Goal: Task Accomplishment & Management: Complete application form

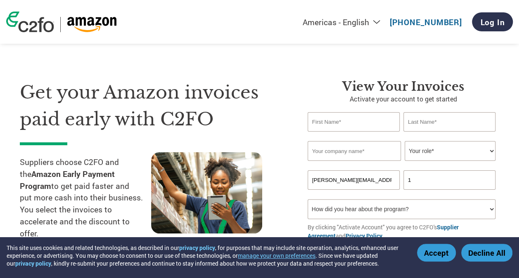
type input "Paul"
type input "Banks"
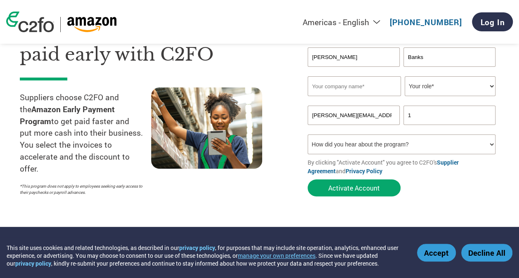
scroll to position [83, 0]
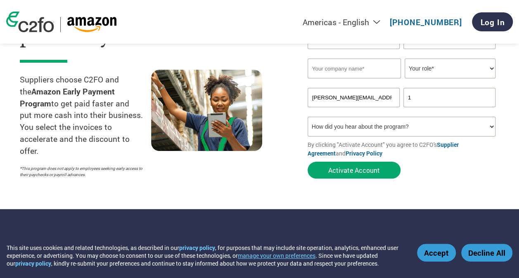
click at [335, 71] on input "text" at bounding box center [354, 69] width 93 height 20
type input "Likewize"
click at [486, 68] on select "Your role* CFO Controller Credit Manager Finance Director Treasurer CEO Preside…" at bounding box center [450, 69] width 91 height 20
click at [427, 71] on select "Your role* CFO Controller Credit Manager Finance Director Treasurer CEO Preside…" at bounding box center [450, 69] width 91 height 20
click at [491, 70] on select "Your role* CFO Controller Credit Manager Finance Director Treasurer CEO Preside…" at bounding box center [450, 69] width 91 height 20
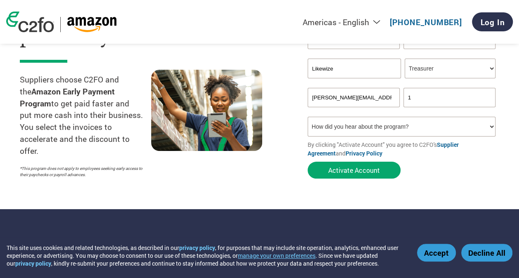
select select "OTHER"
click at [405, 59] on select "Your role* CFO Controller Credit Manager Finance Director Treasurer CEO Preside…" at bounding box center [450, 69] width 91 height 20
click at [429, 102] on input "1" at bounding box center [449, 97] width 92 height 19
type input "8179711320"
click at [370, 131] on select "How did you hear about the program? Received a letter Email Social Media Online…" at bounding box center [402, 127] width 188 height 20
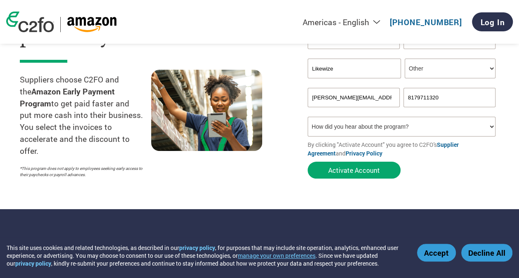
select select "Other"
click at [308, 118] on select "How did you hear about the program? Received a letter Email Social Media Online…" at bounding box center [402, 127] width 188 height 20
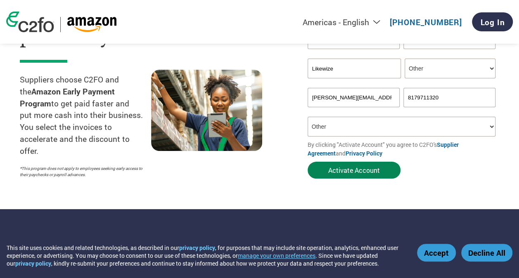
click at [346, 172] on button "Activate Account" at bounding box center [354, 170] width 93 height 17
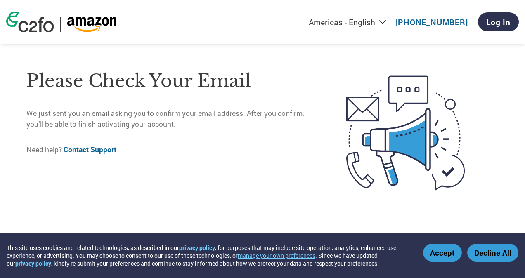
click at [447, 254] on button "Accept" at bounding box center [442, 253] width 39 height 18
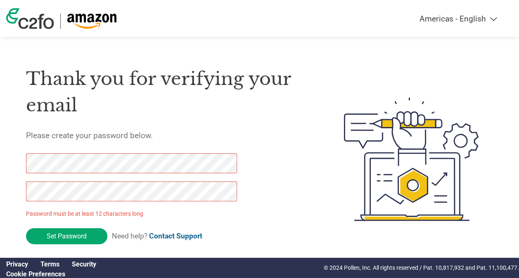
click at [21, 193] on div "Thank you for verifying your email Please create your password below. Password …" at bounding box center [259, 159] width 519 height 211
click at [12, 160] on div "Thank you for verifying your email Please create your password below. Password …" at bounding box center [259, 159] width 519 height 211
click at [0, 163] on html "Americas - English Américas - Español [GEOGRAPHIC_DATA] - Português Amériques -…" at bounding box center [259, 143] width 519 height 286
click at [20, 191] on div "Thank you for verifying your email Please create your password below. Password …" at bounding box center [259, 159] width 519 height 211
click at [78, 237] on input "Set Password" at bounding box center [66, 236] width 81 height 16
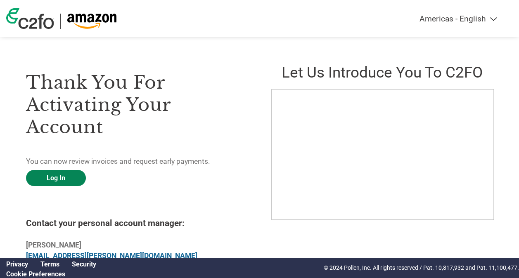
click at [67, 175] on link "Log In" at bounding box center [56, 178] width 60 height 16
